Goal: Task Accomplishment & Management: Complete application form

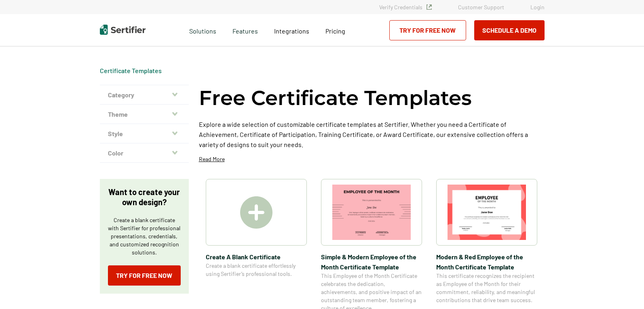
click at [271, 211] on img at bounding box center [256, 212] width 32 height 32
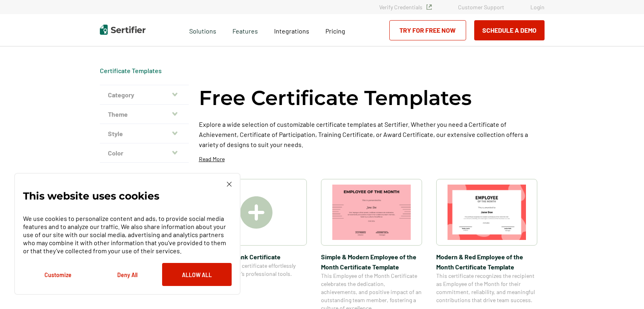
click at [234, 185] on div "This website uses cookies We use cookies to personalize content and ads, to pro…" at bounding box center [127, 234] width 226 height 122
click at [228, 186] on img at bounding box center [229, 184] width 5 height 5
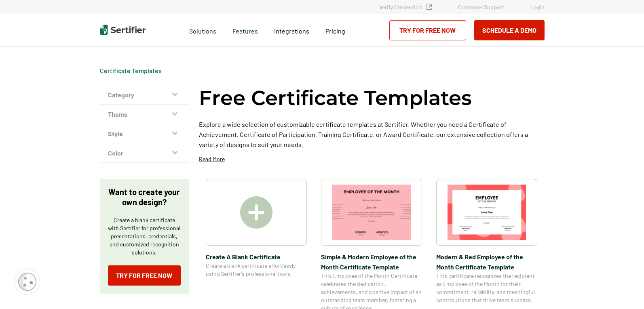
click at [244, 207] on img at bounding box center [256, 212] width 32 height 32
